Goal: Book appointment/travel/reservation

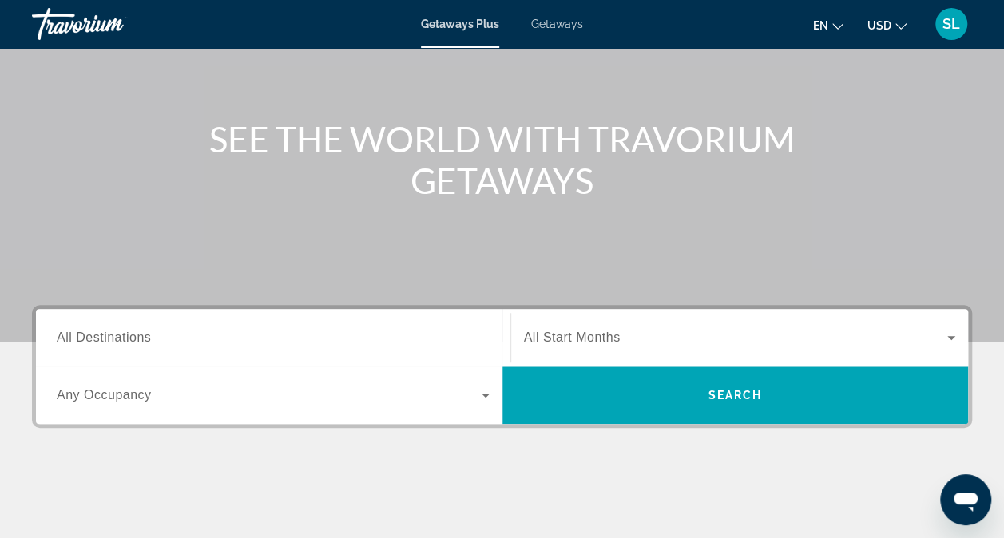
scroll to position [138, 0]
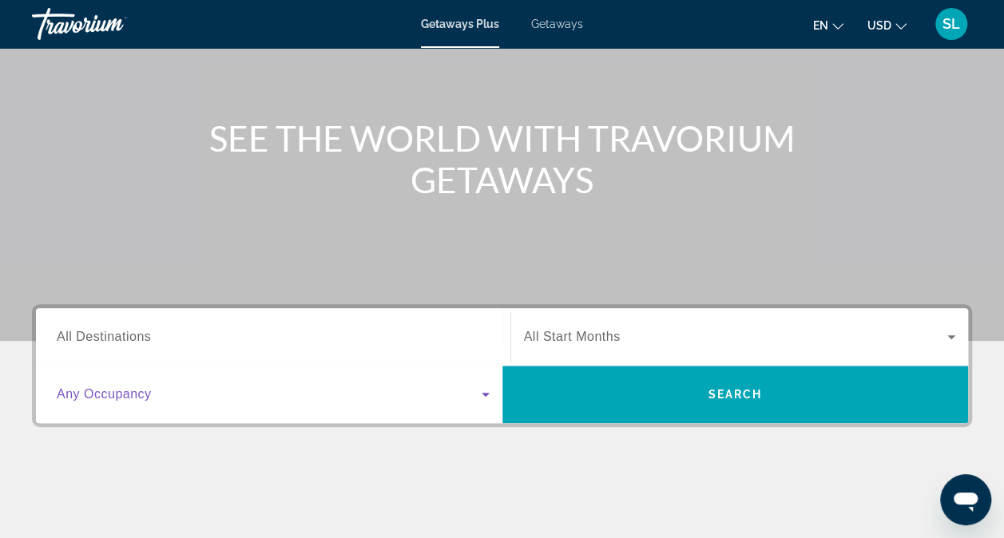
click at [484, 389] on icon "Search widget" at bounding box center [485, 394] width 19 height 19
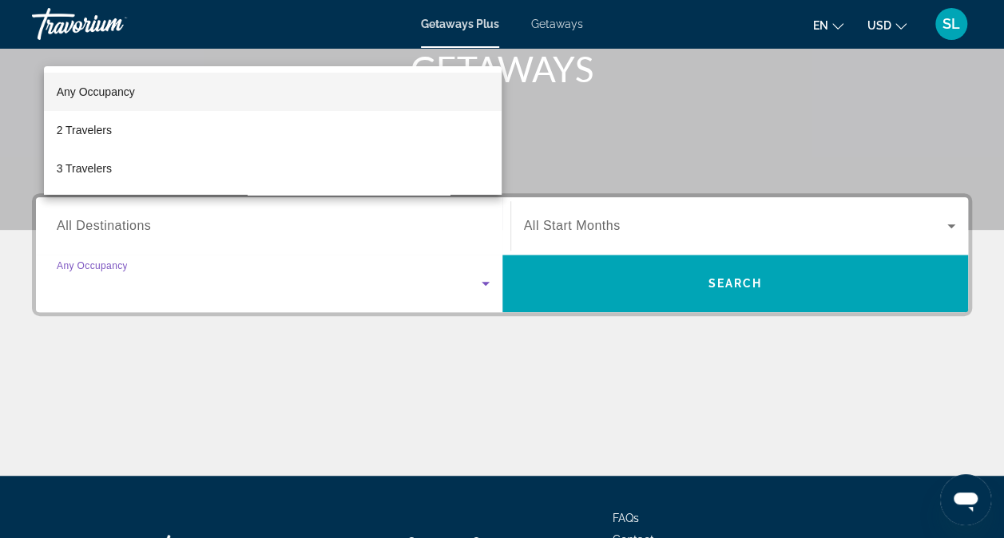
scroll to position [182, 0]
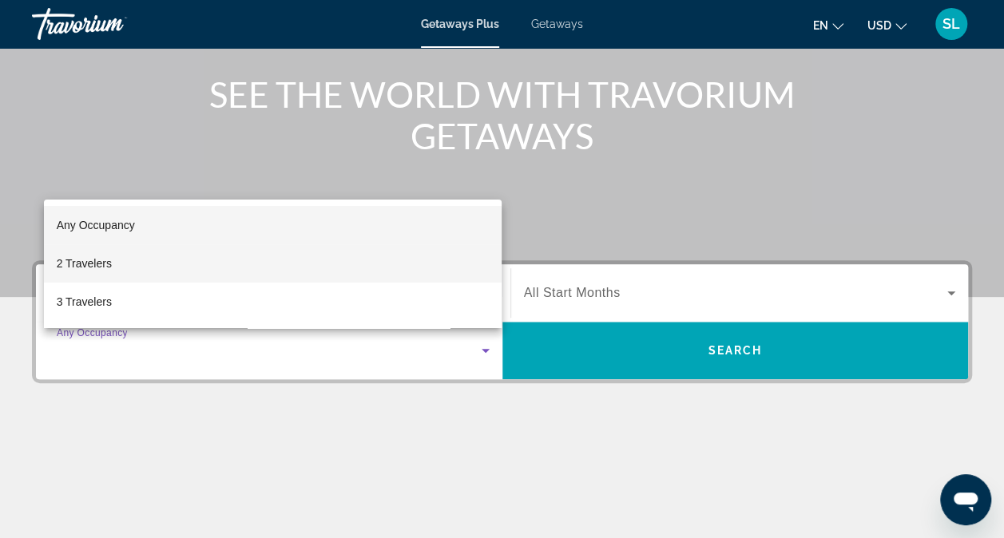
click at [338, 262] on mat-option "2 Travelers" at bounding box center [273, 263] width 458 height 38
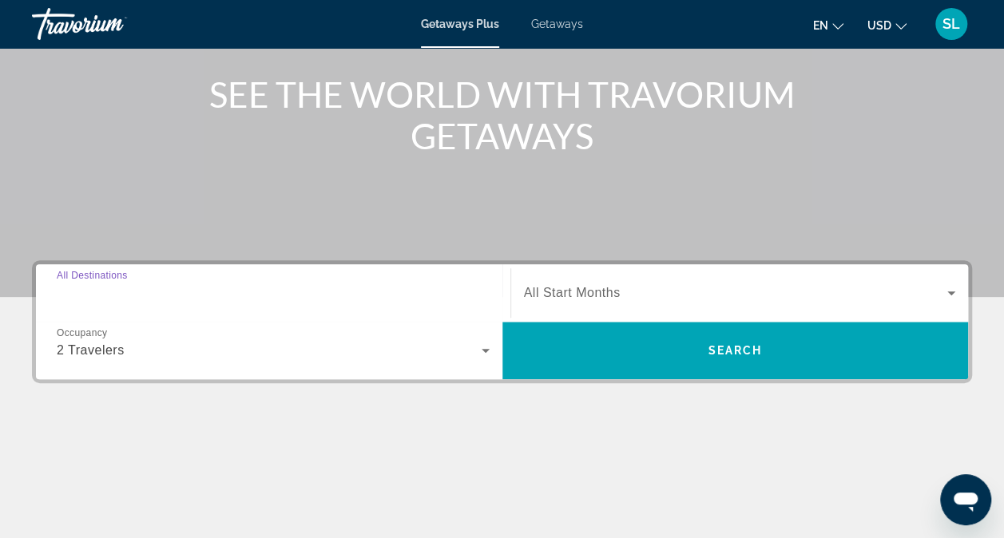
click at [392, 291] on input "Destination All Destinations" at bounding box center [273, 293] width 433 height 19
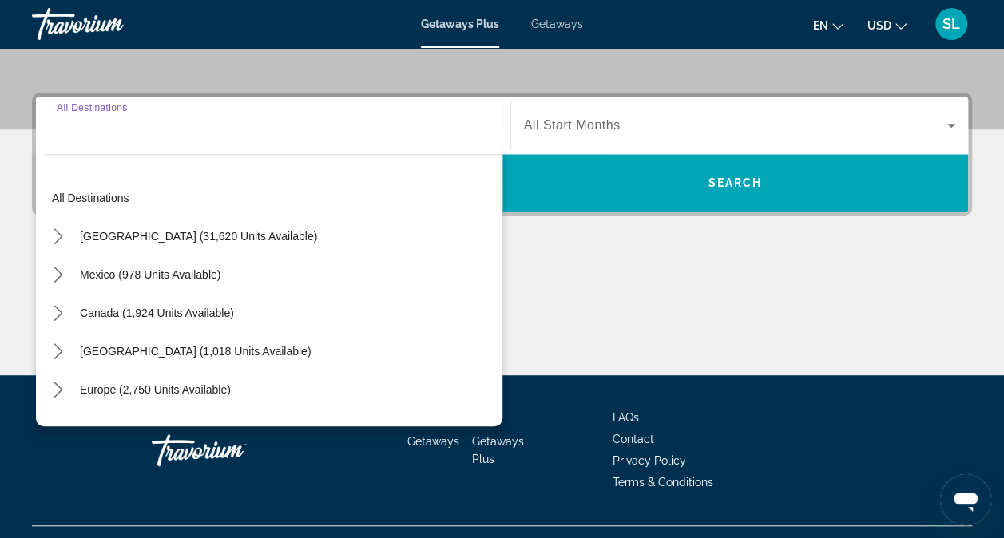
scroll to position [382, 0]
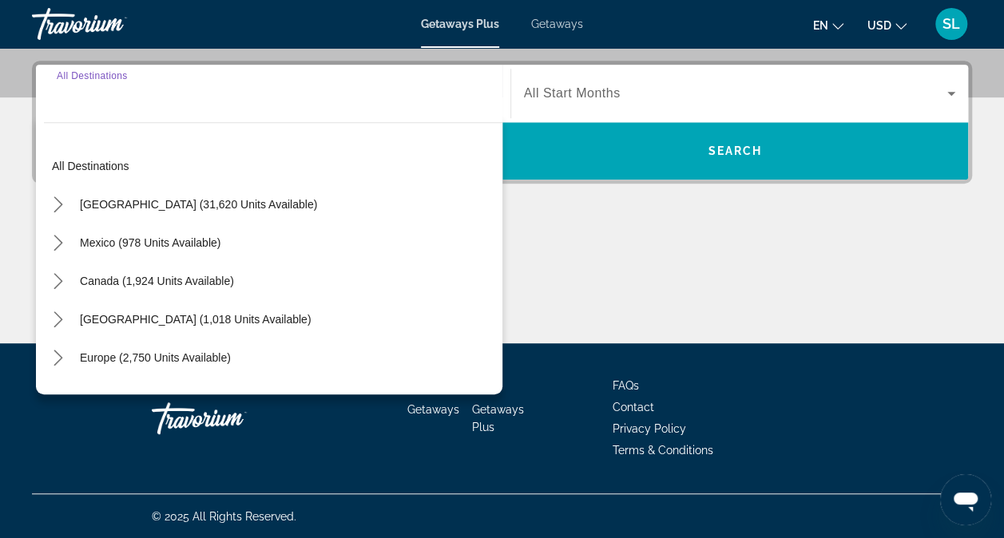
click at [219, 101] on input "Destination All Destinations" at bounding box center [273, 94] width 433 height 19
click at [156, 246] on span "Mexico (978 units available)" at bounding box center [150, 242] width 141 height 13
type input "**********"
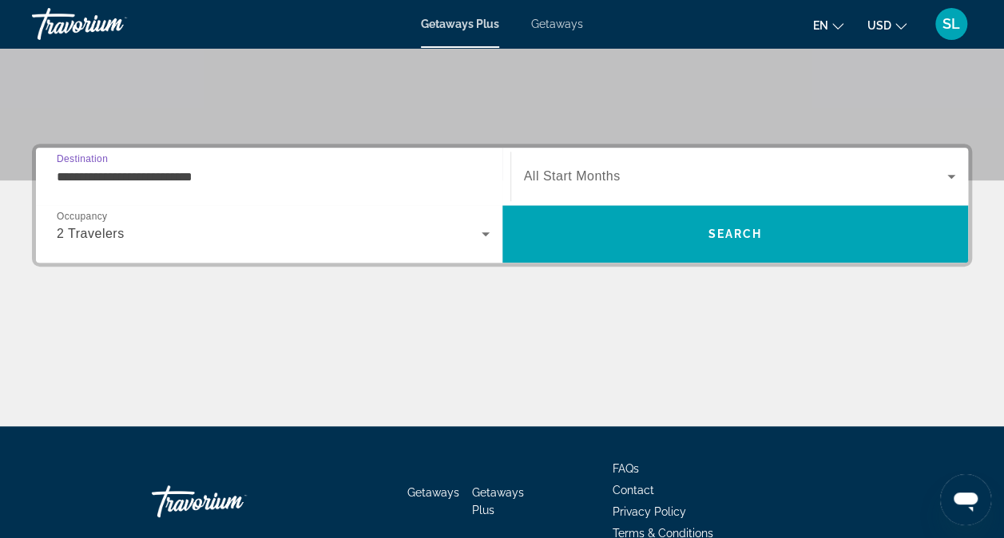
click at [616, 169] on span "All Start Months" at bounding box center [572, 176] width 97 height 14
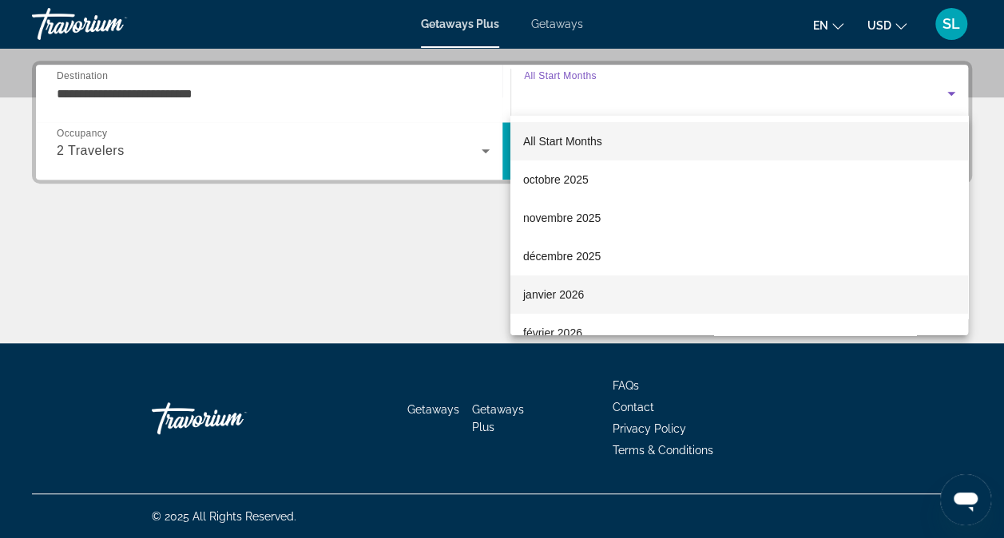
click at [601, 294] on mat-option "janvier 2026" at bounding box center [739, 294] width 458 height 38
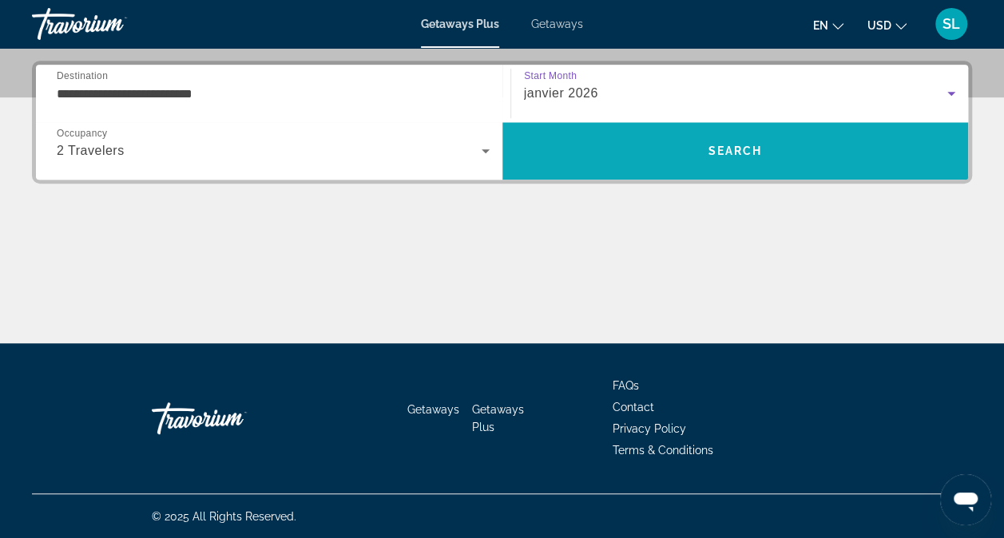
click at [701, 144] on span "Search" at bounding box center [735, 151] width 466 height 38
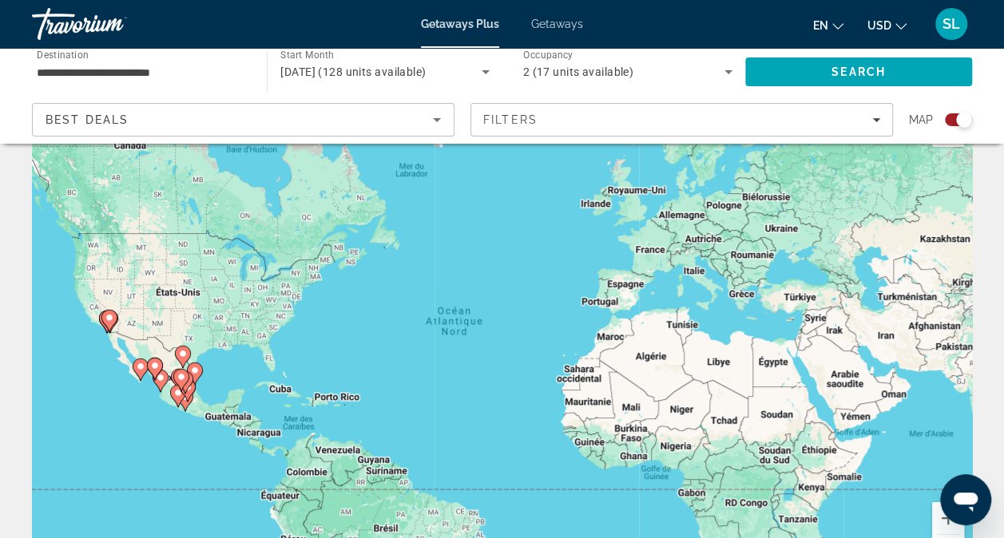
scroll to position [80, 0]
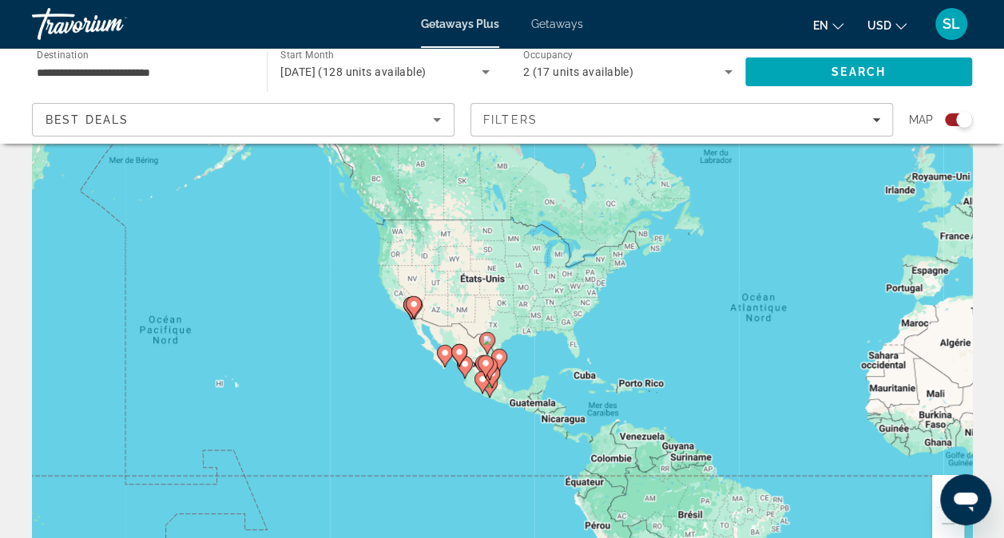
drag, startPoint x: 233, startPoint y: 355, endPoint x: 537, endPoint y: 368, distance: 303.7
click at [537, 368] on div "Pour activer le glissement du marqueur avec le clavier, appuyez sur Alt+Entrée.…" at bounding box center [502, 319] width 940 height 479
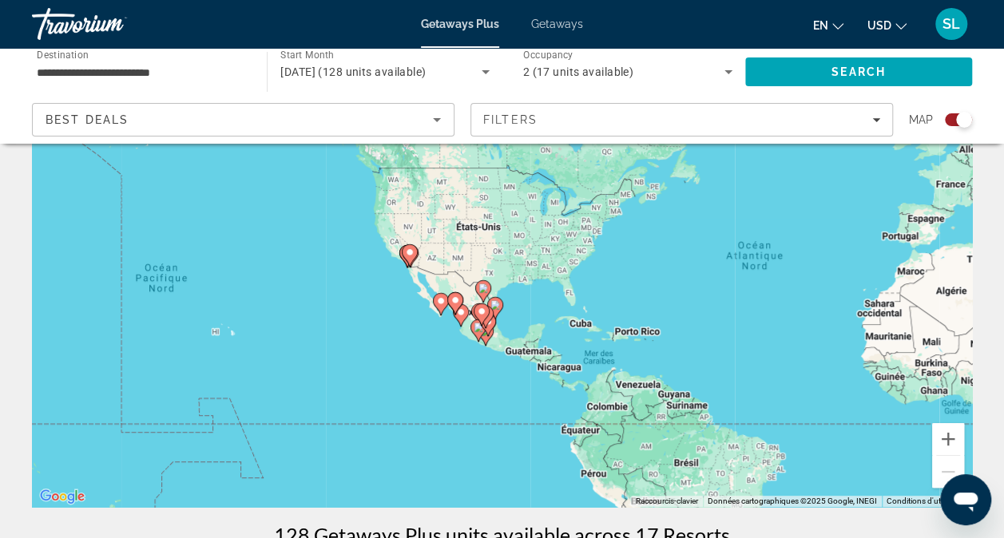
scroll to position [138, 0]
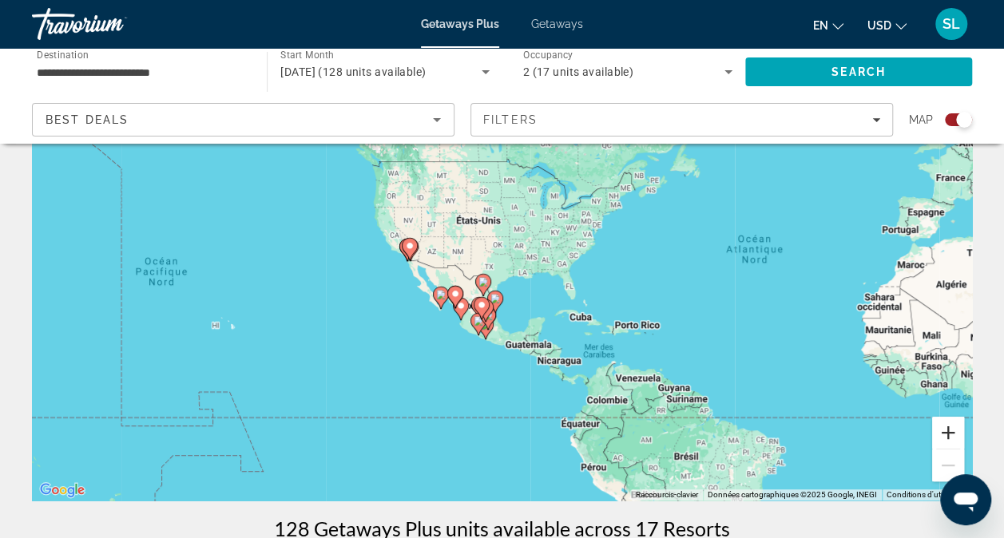
click at [951, 438] on button "Zoom avant" at bounding box center [948, 433] width 32 height 32
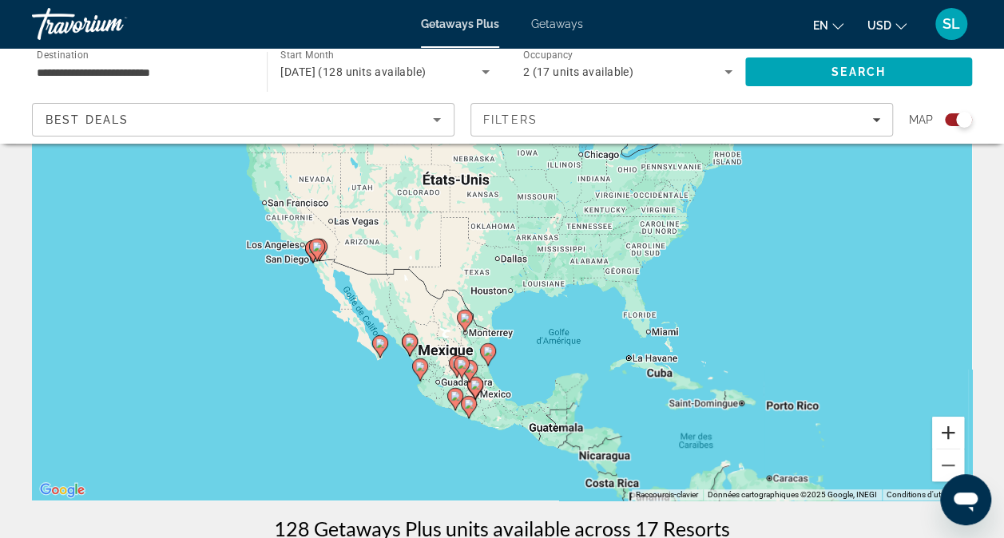
click at [951, 438] on button "Zoom avant" at bounding box center [948, 433] width 32 height 32
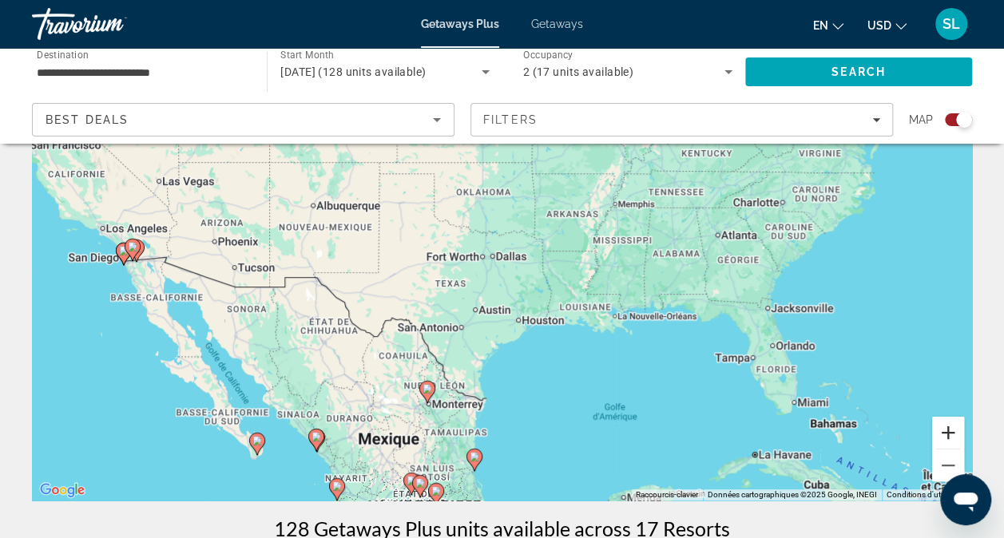
click at [951, 438] on button "Zoom avant" at bounding box center [948, 433] width 32 height 32
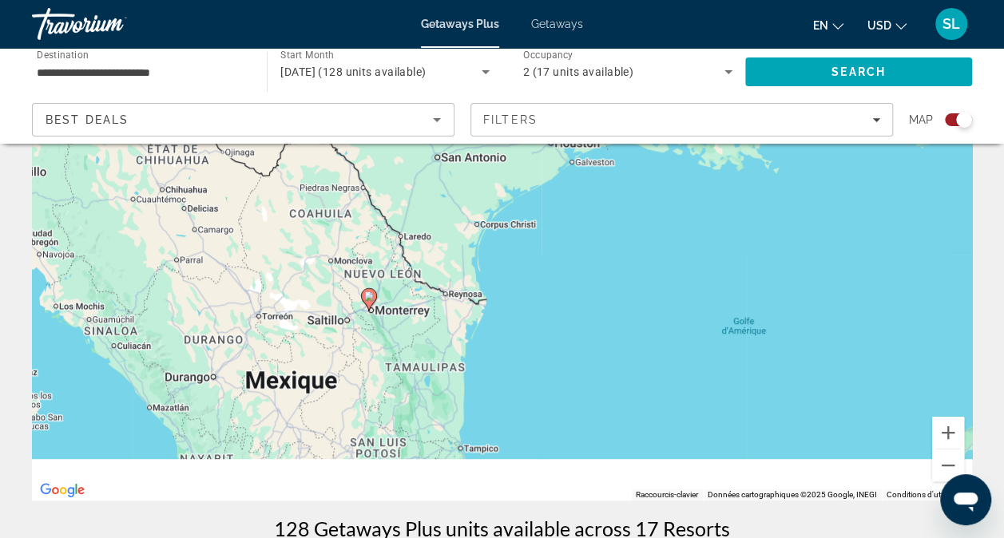
drag, startPoint x: 563, startPoint y: 412, endPoint x: 583, endPoint y: 176, distance: 236.4
click at [583, 171] on div "Pour activer le glissement du marqueur avec le clavier, appuyez sur Alt+Entrée.…" at bounding box center [502, 261] width 940 height 479
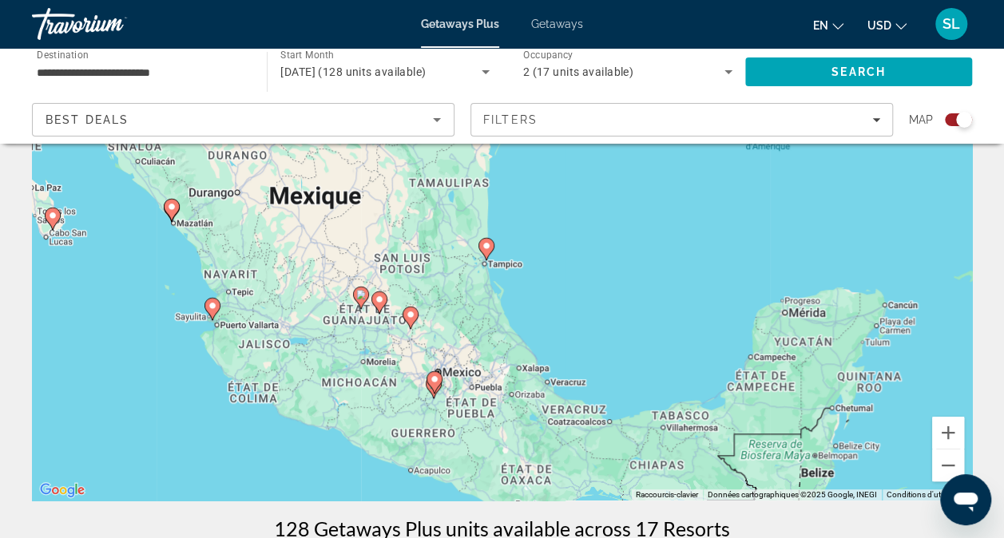
drag, startPoint x: 534, startPoint y: 375, endPoint x: 529, endPoint y: 184, distance: 190.9
click at [537, 188] on div "Pour activer le glissement du marqueur avec le clavier, appuyez sur Alt+Entrée.…" at bounding box center [502, 261] width 940 height 479
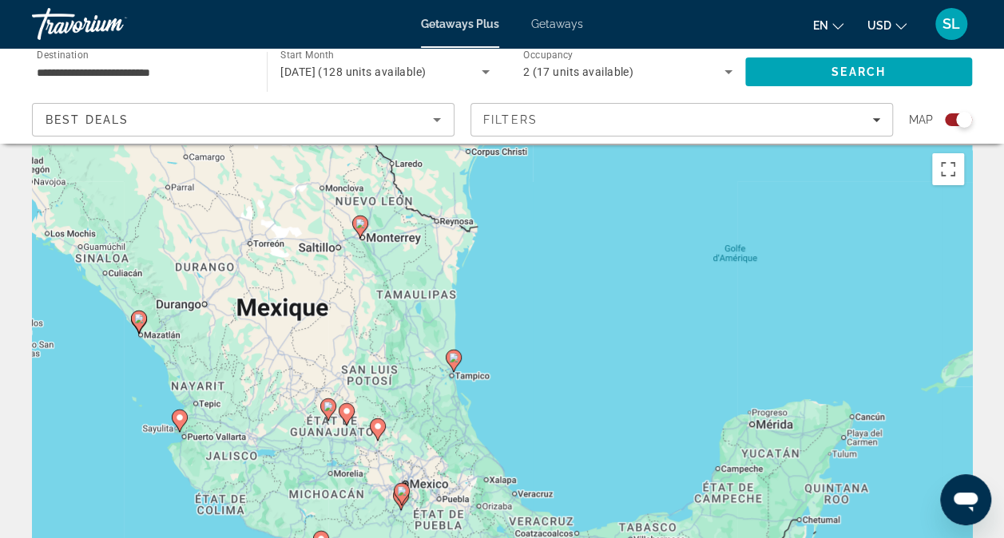
scroll to position [0, 0]
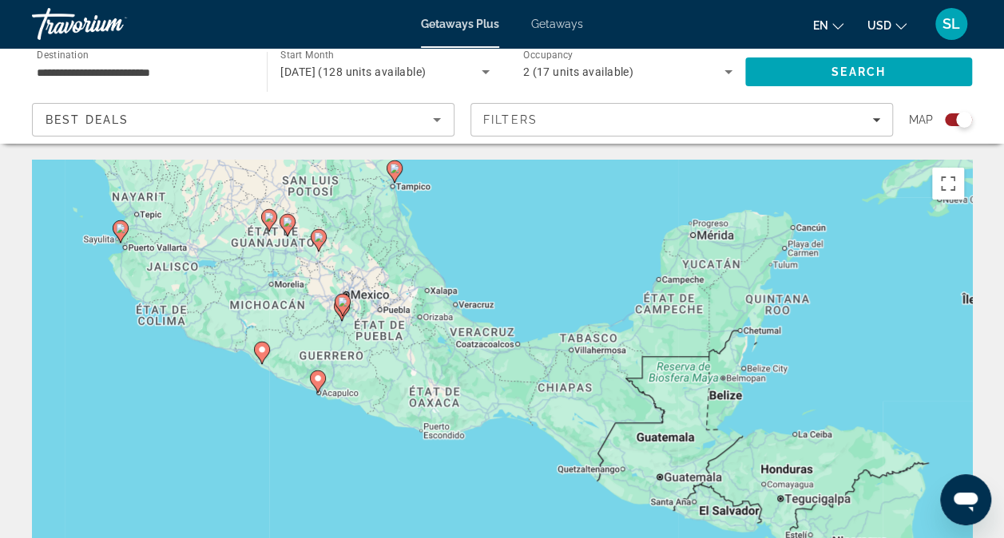
drag, startPoint x: 532, startPoint y: 398, endPoint x: 473, endPoint y: 193, distance: 213.5
click at [473, 193] on div "Pour activer le glissement du marqueur avec le clavier, appuyez sur Alt+Entrée.…" at bounding box center [502, 399] width 940 height 479
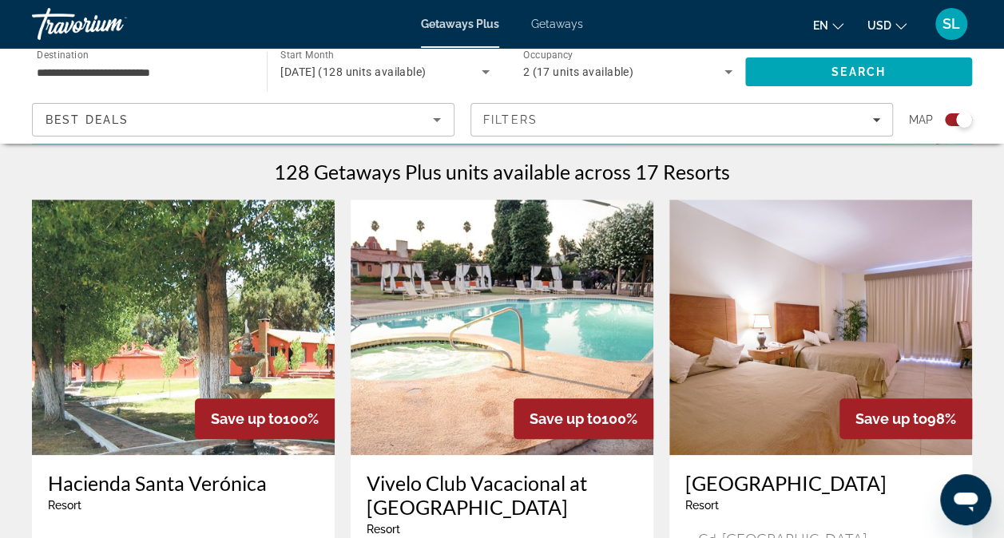
scroll to position [492, 0]
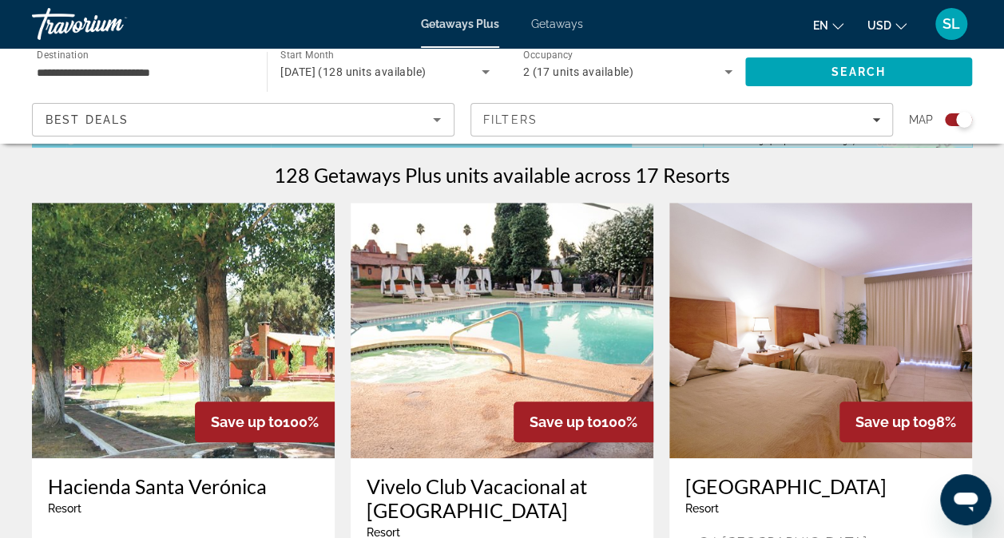
click at [870, 19] on span "USD" at bounding box center [879, 25] width 24 height 13
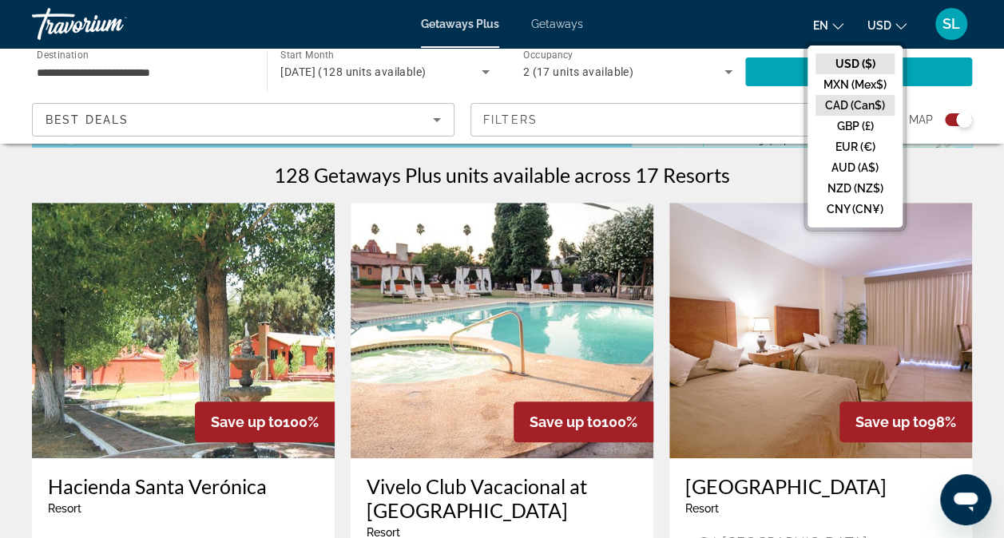
click at [850, 104] on button "CAD (Can$)" at bounding box center [854, 105] width 79 height 21
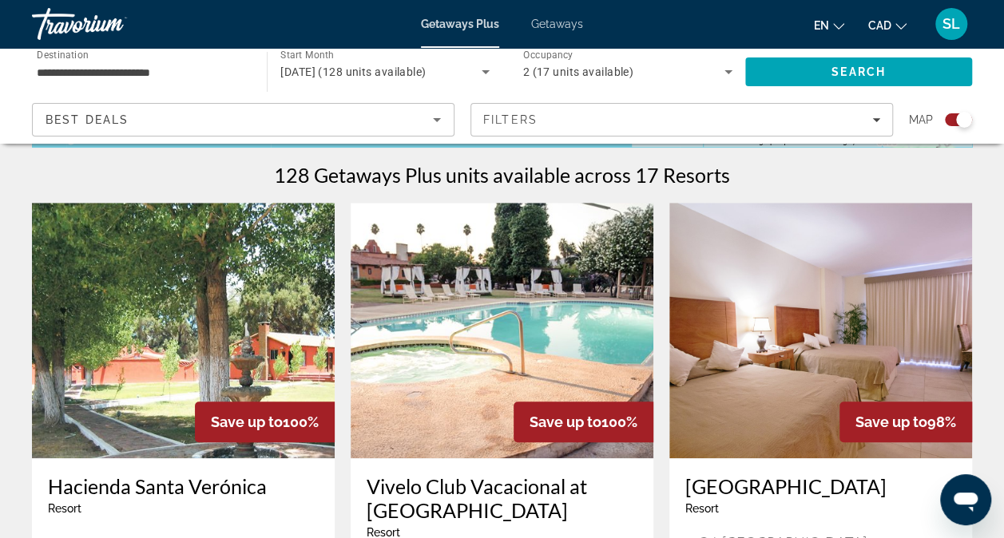
click at [831, 34] on button "en English Español Français Italiano Português русский" at bounding box center [829, 25] width 30 height 23
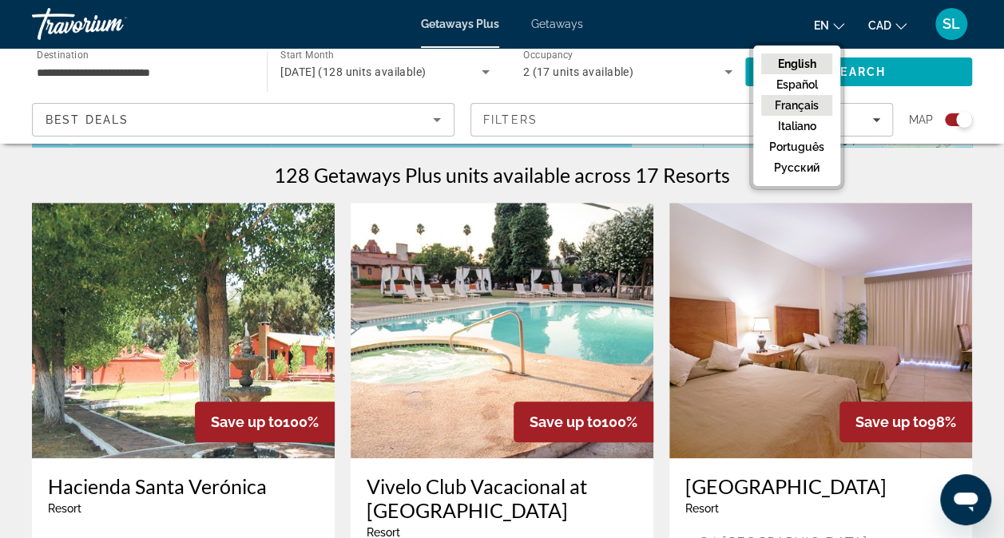
click at [806, 98] on button "Français" at bounding box center [796, 105] width 71 height 21
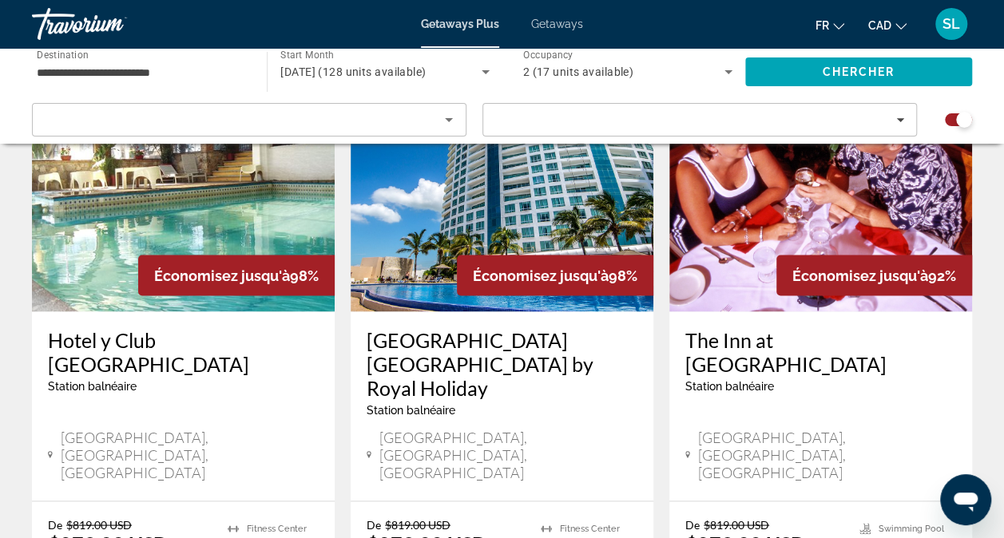
scroll to position [1239, 0]
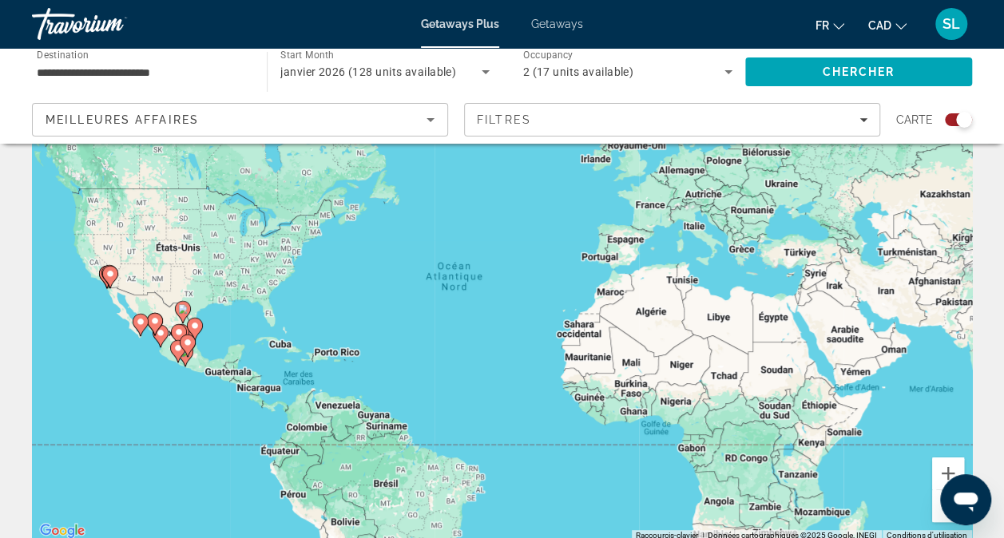
scroll to position [112, 0]
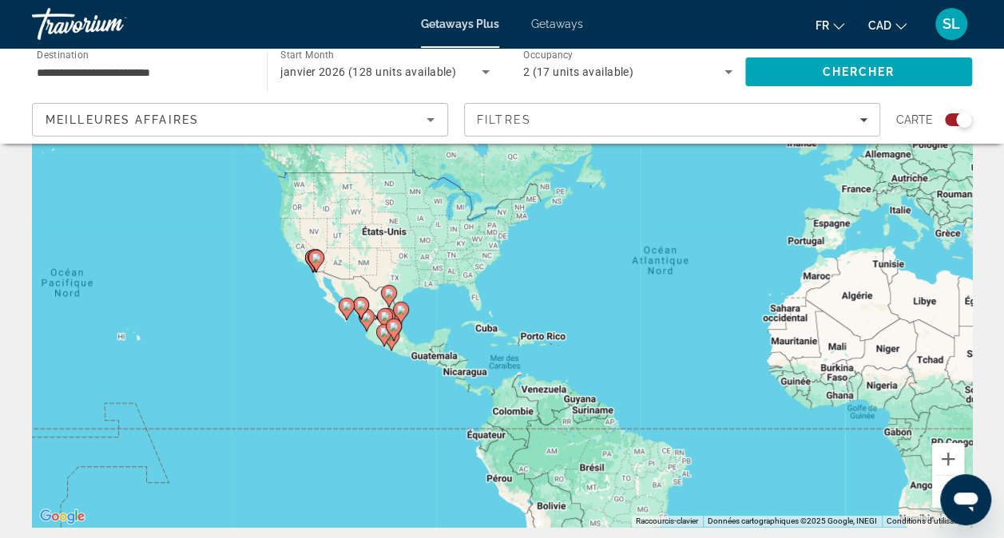
drag, startPoint x: 247, startPoint y: 330, endPoint x: 460, endPoint y: 334, distance: 213.2
click at [460, 335] on div "Pour activer le glissement du marqueur avec le clavier, appuyez sur Alt+Entrée.…" at bounding box center [502, 287] width 940 height 479
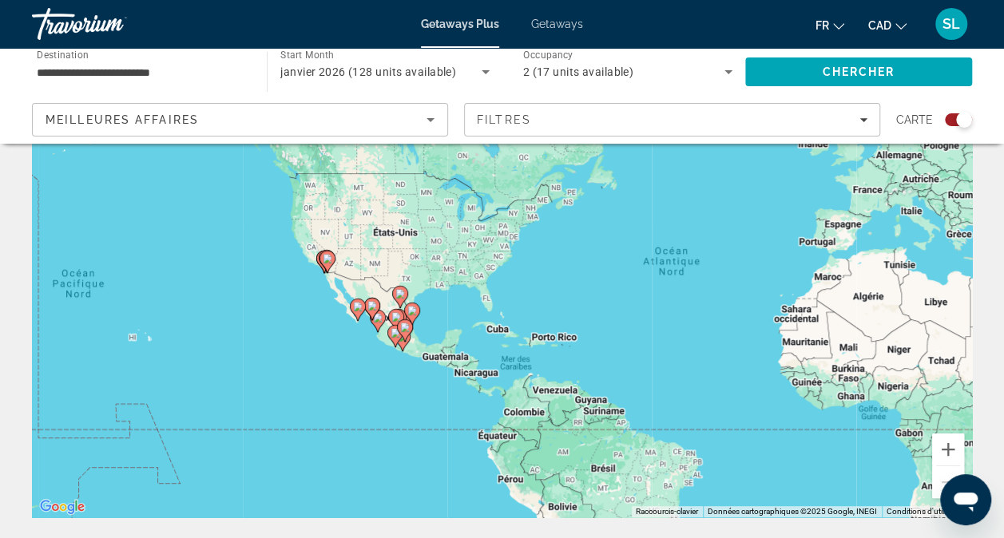
scroll to position [136, 0]
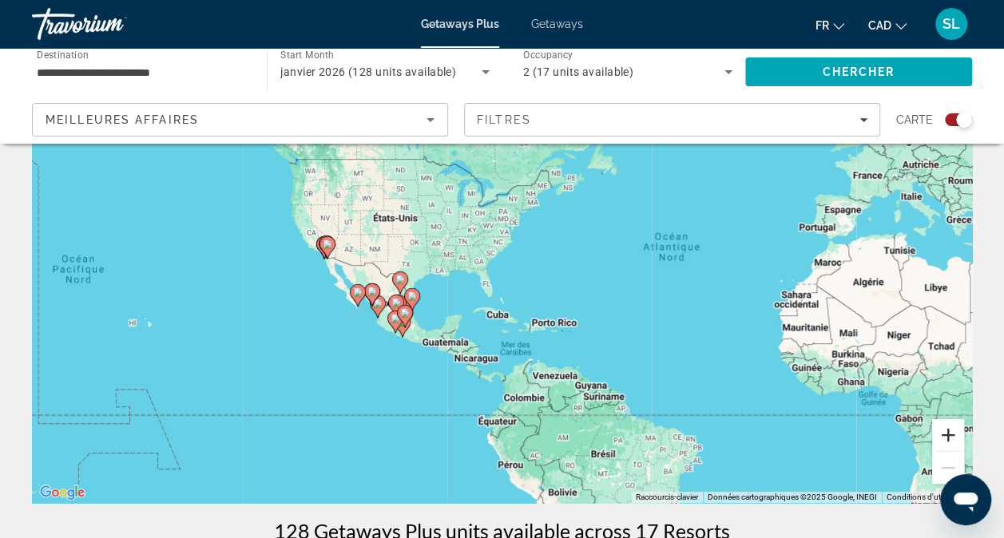
click at [943, 430] on button "Zoom avant" at bounding box center [948, 435] width 32 height 32
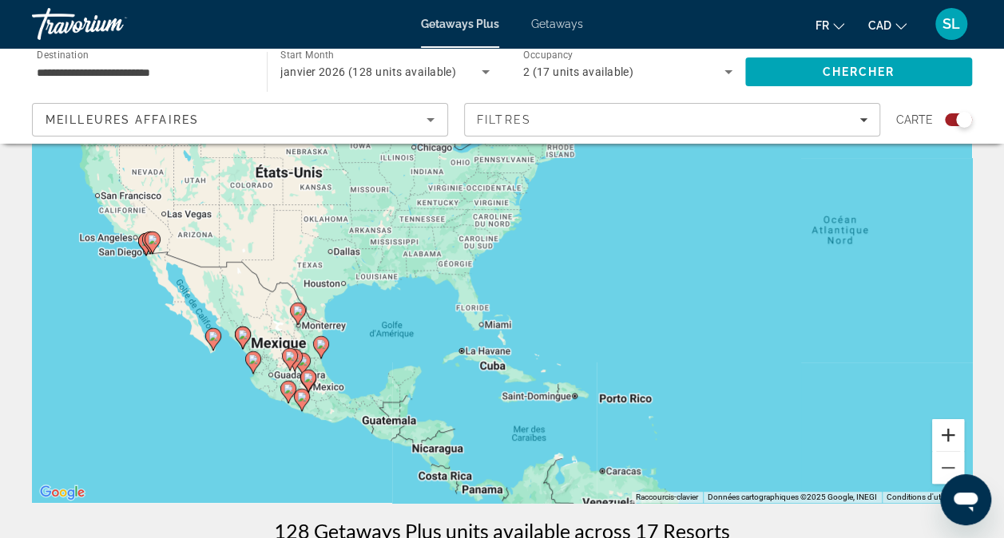
click at [943, 430] on button "Zoom avant" at bounding box center [948, 435] width 32 height 32
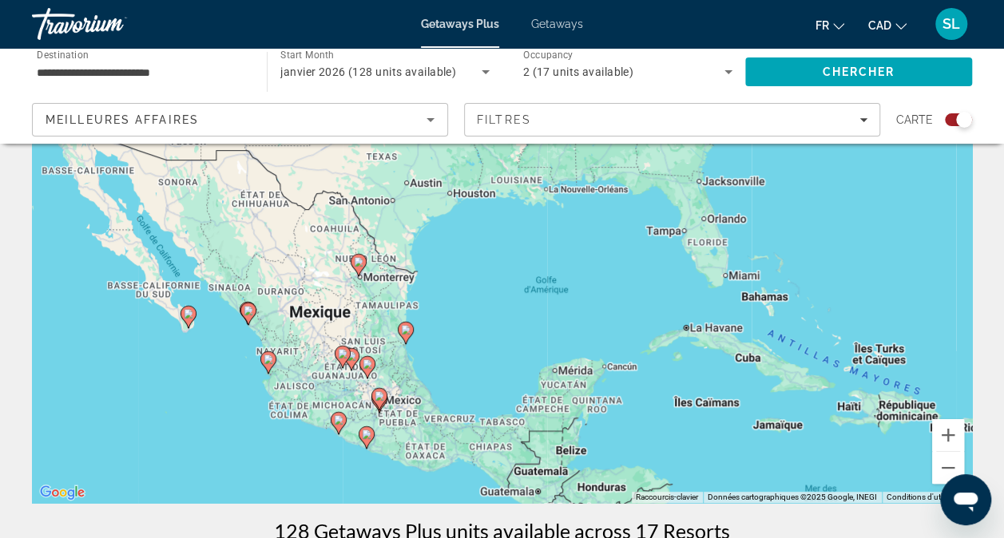
drag, startPoint x: 295, startPoint y: 374, endPoint x: 564, endPoint y: 267, distance: 288.8
click at [564, 267] on div "Pour activer le glissement du marqueur avec le clavier, appuyez sur Alt+Entrée.…" at bounding box center [502, 263] width 940 height 479
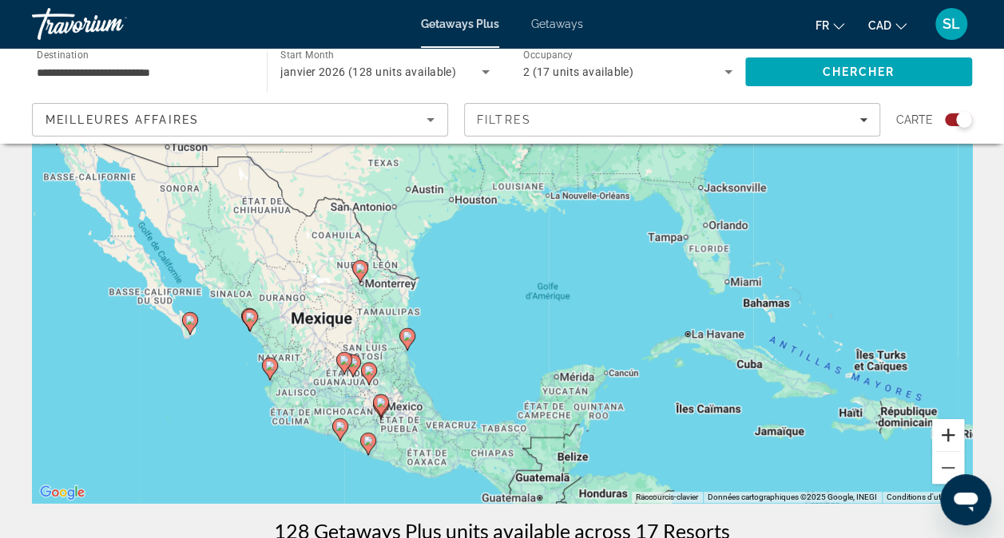
click at [948, 434] on button "Zoom avant" at bounding box center [948, 435] width 32 height 32
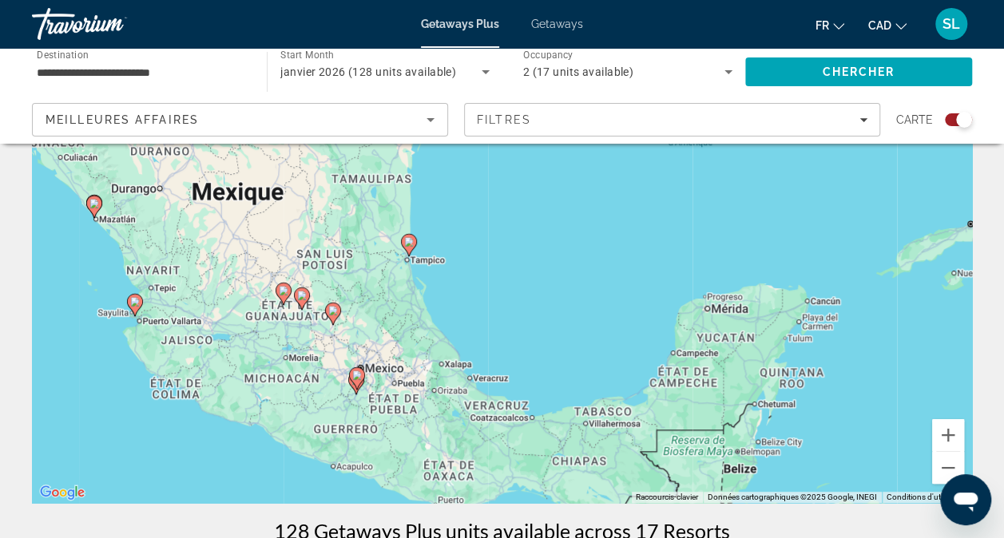
drag, startPoint x: 422, startPoint y: 363, endPoint x: 519, endPoint y: 178, distance: 209.3
click at [519, 178] on div "Pour activer le glissement du marqueur avec le clavier, appuyez sur Alt+Entrée.…" at bounding box center [502, 263] width 940 height 479
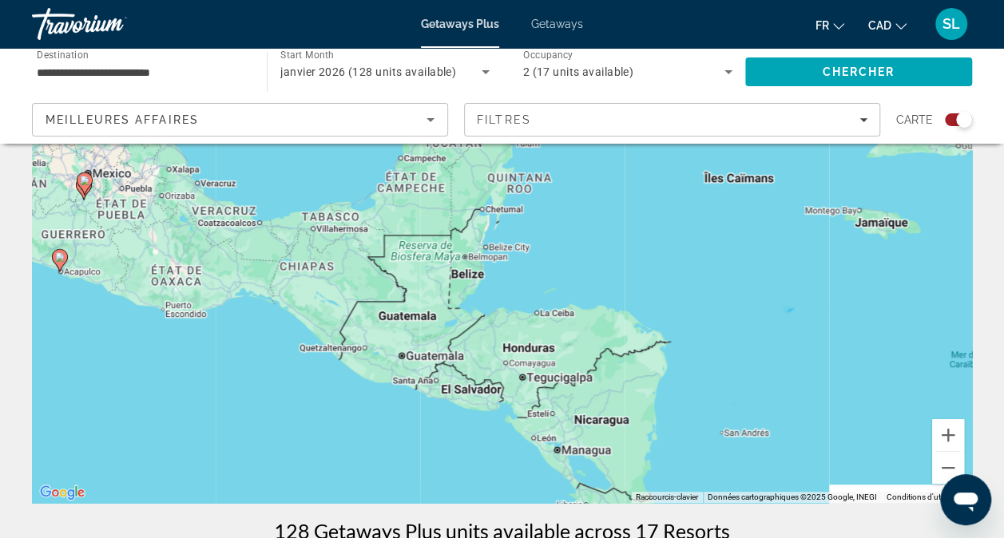
drag, startPoint x: 571, startPoint y: 309, endPoint x: 291, endPoint y: 107, distance: 344.8
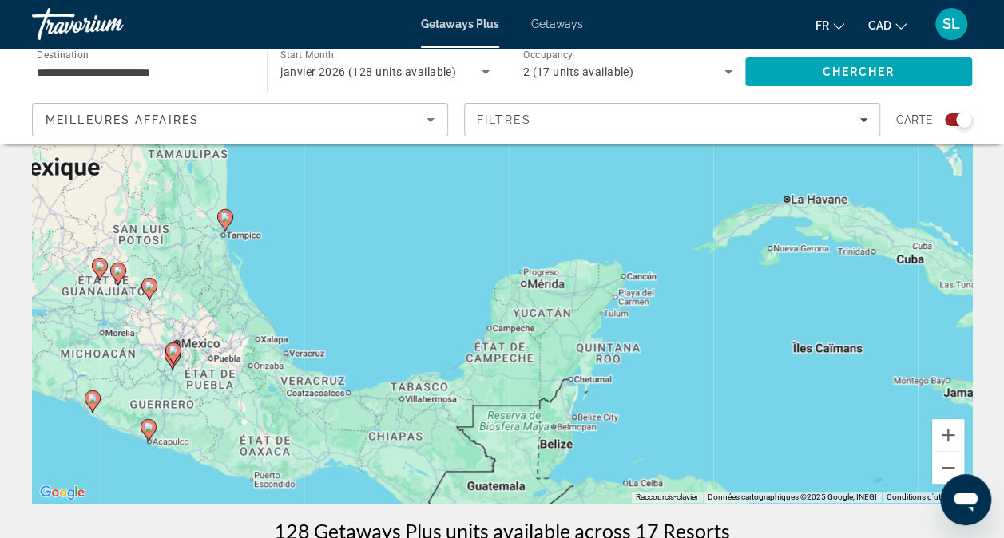
drag, startPoint x: 344, startPoint y: 191, endPoint x: 461, endPoint y: 428, distance: 264.2
click at [461, 422] on div "Pour activer le glissement du marqueur avec le clavier, appuyez sur Alt+Entrée.…" at bounding box center [502, 263] width 940 height 479
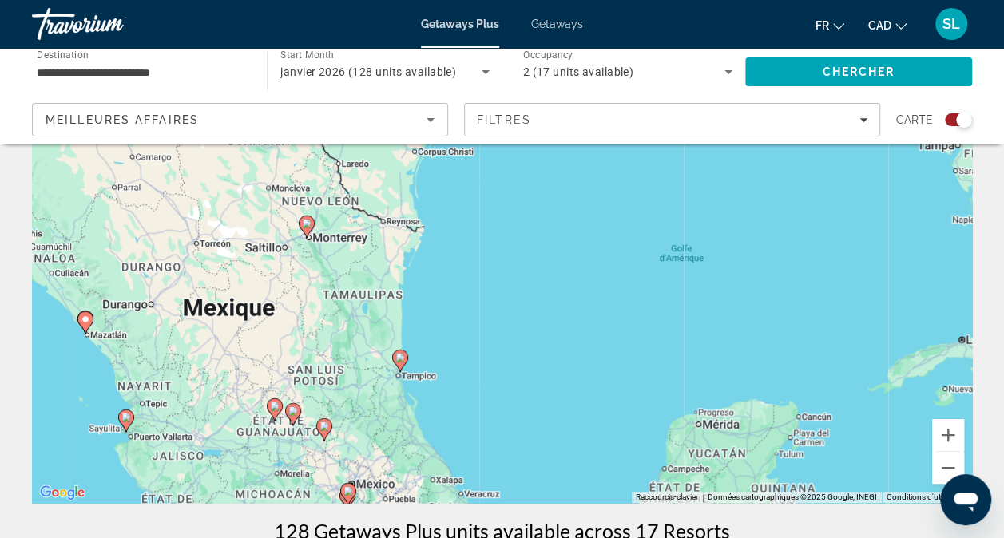
drag, startPoint x: 414, startPoint y: 236, endPoint x: 498, endPoint y: 184, distance: 98.6
click at [498, 184] on div "Pour activer le glissement du marqueur avec le clavier, appuyez sur Alt+Entrée.…" at bounding box center [502, 263] width 940 height 479
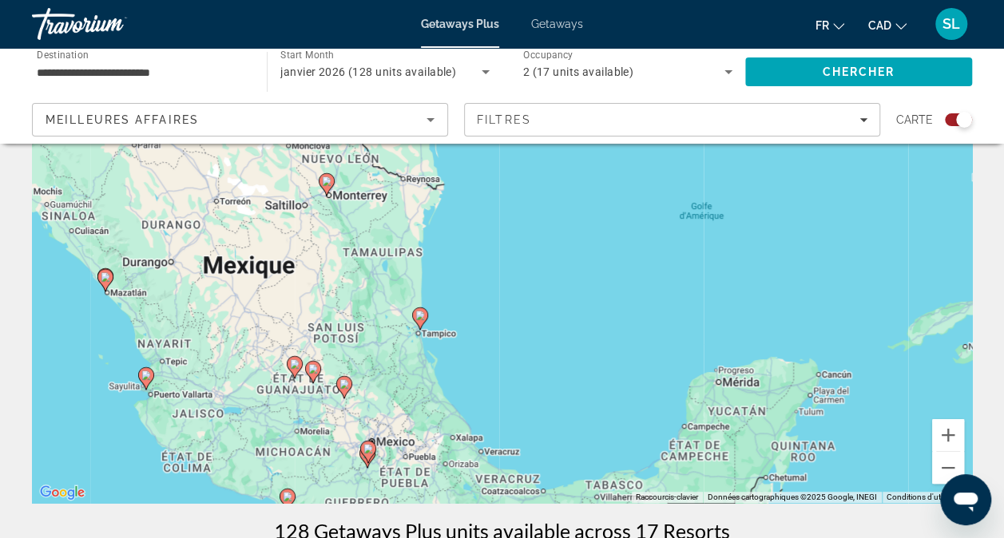
drag, startPoint x: 474, startPoint y: 281, endPoint x: 489, endPoint y: 234, distance: 49.3
click at [490, 235] on div "Pour activer le glissement du marqueur avec le clavier, appuyez sur Alt+Entrée.…" at bounding box center [502, 263] width 940 height 479
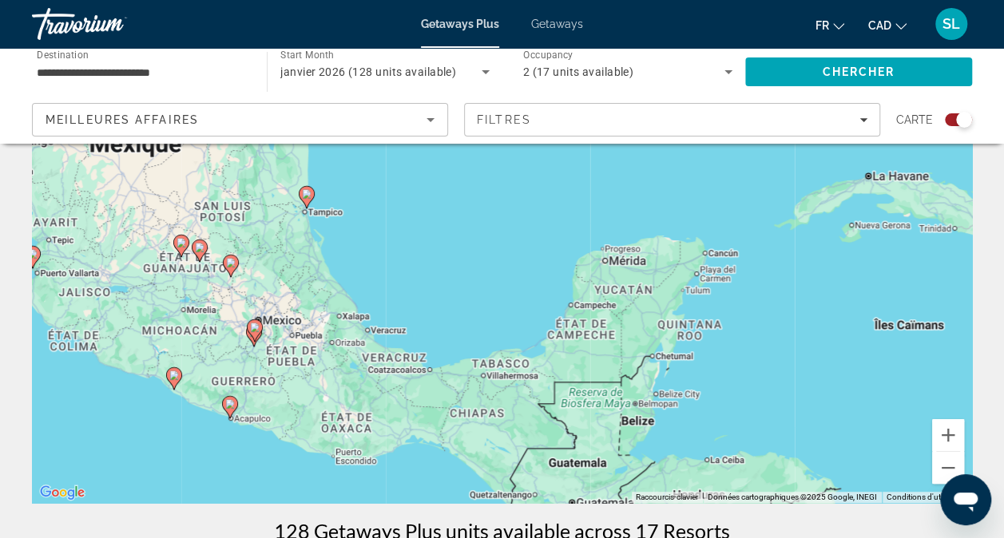
drag, startPoint x: 503, startPoint y: 327, endPoint x: 372, endPoint y: 204, distance: 179.6
click at [372, 204] on div "Pour activer le glissement du marqueur avec le clavier, appuyez sur Alt+Entrée.…" at bounding box center [502, 263] width 940 height 479
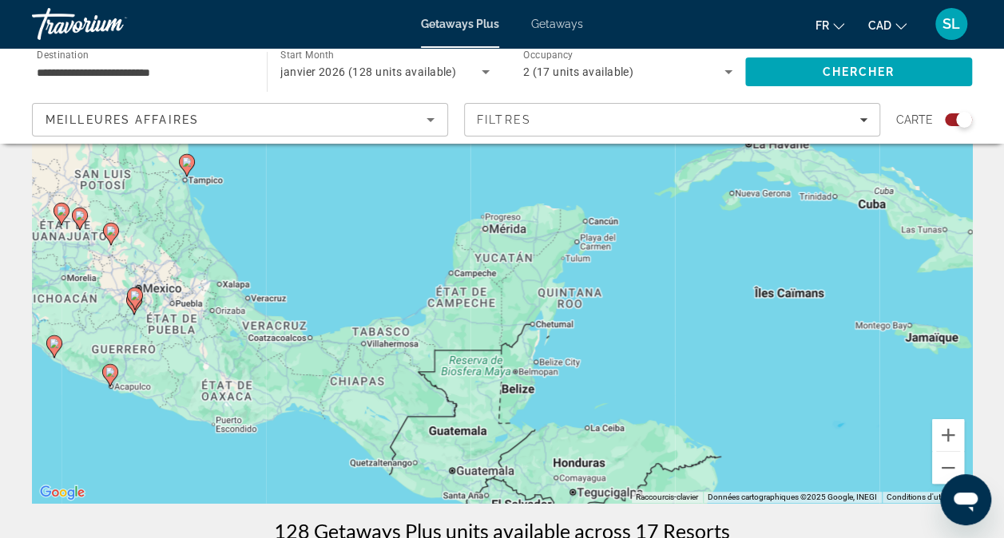
drag, startPoint x: 596, startPoint y: 271, endPoint x: 449, endPoint y: 215, distance: 157.9
click at [449, 215] on div "Pour activer le glissement du marqueur avec le clavier, appuyez sur Alt+Entrée.…" at bounding box center [502, 263] width 940 height 479
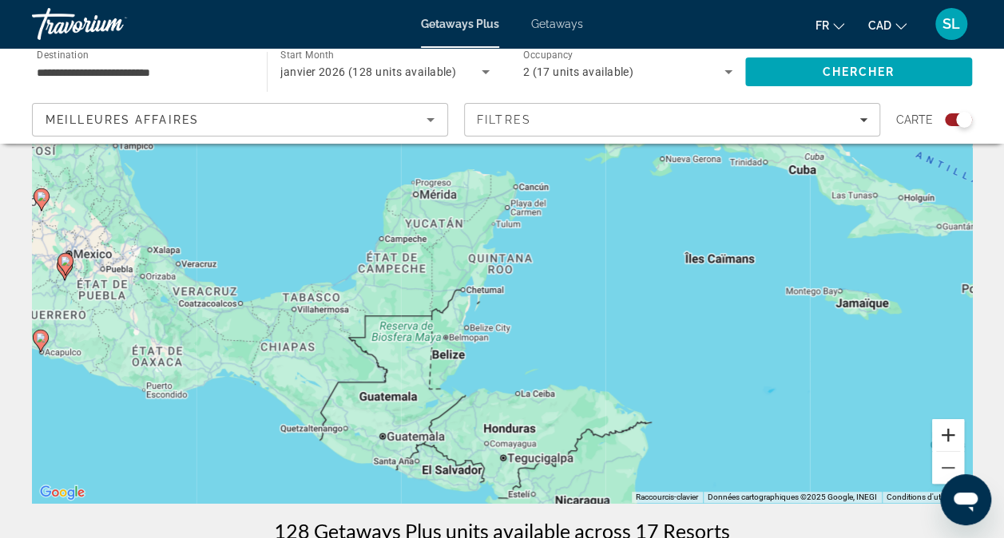
click at [953, 436] on button "Zoom avant" at bounding box center [948, 435] width 32 height 32
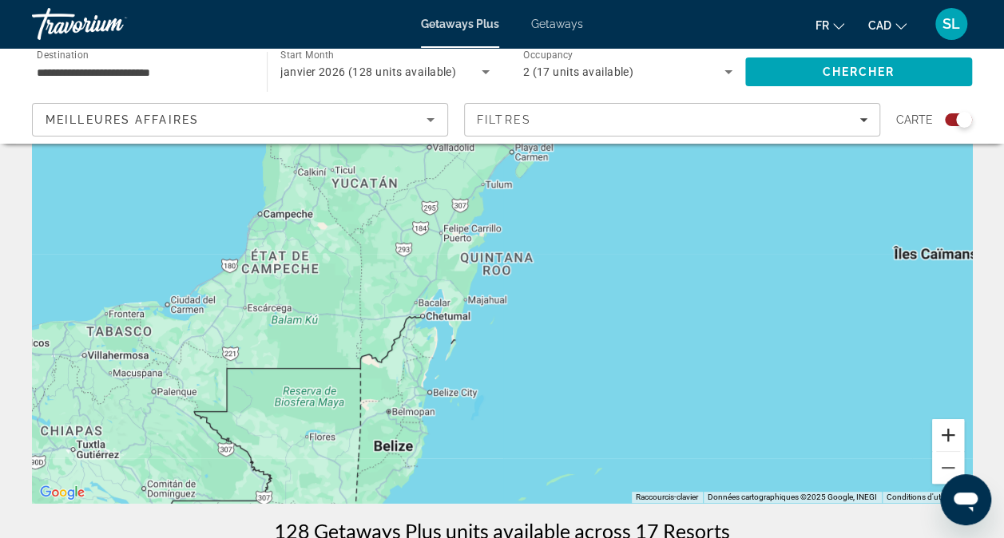
click at [951, 430] on button "Zoom avant" at bounding box center [948, 435] width 32 height 32
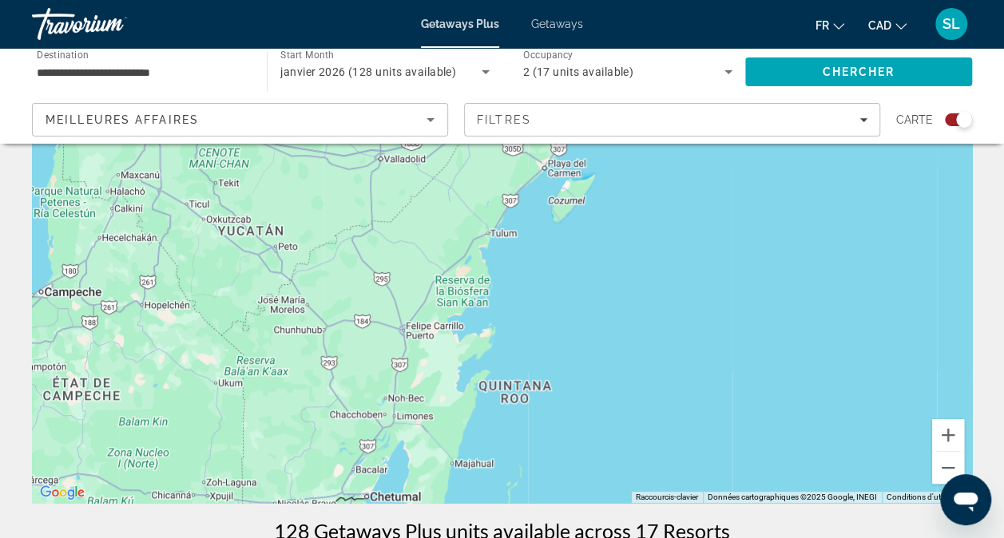
drag, startPoint x: 473, startPoint y: 323, endPoint x: 497, endPoint y: 452, distance: 131.5
click at [497, 452] on div "Main content" at bounding box center [502, 263] width 940 height 479
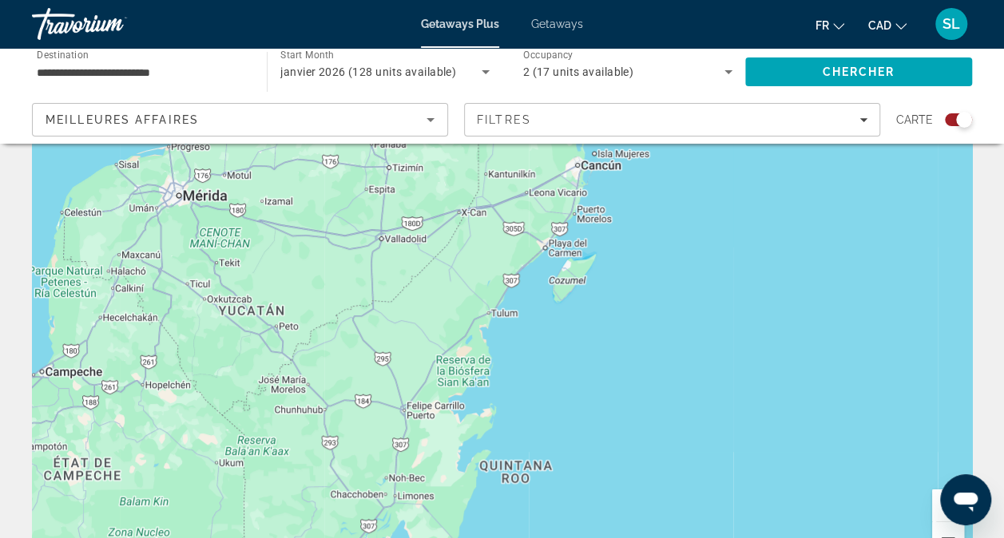
scroll to position [0, 0]
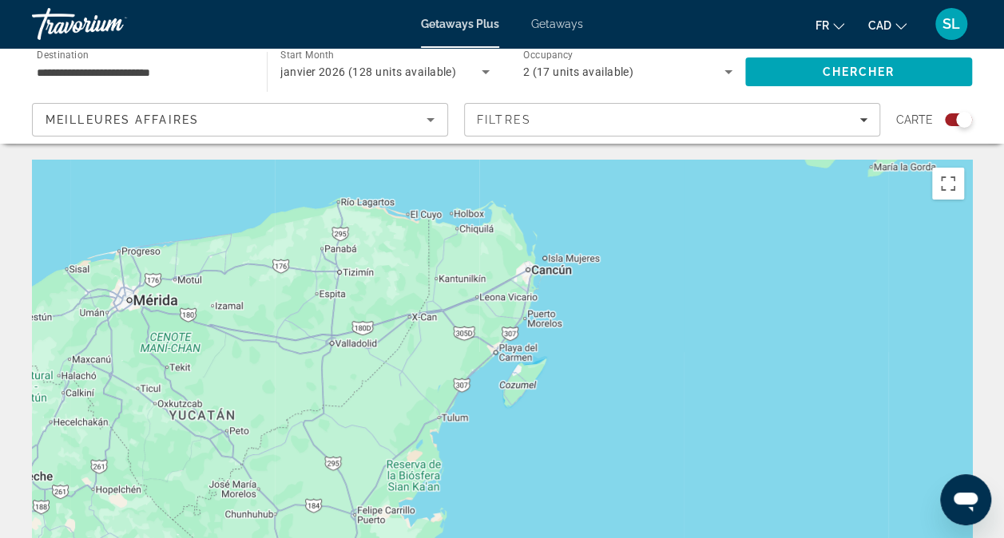
drag, startPoint x: 530, startPoint y: 322, endPoint x: 450, endPoint y: 390, distance: 105.3
click at [450, 390] on div "Main content" at bounding box center [502, 399] width 940 height 479
